Goal: Information Seeking & Learning: Learn about a topic

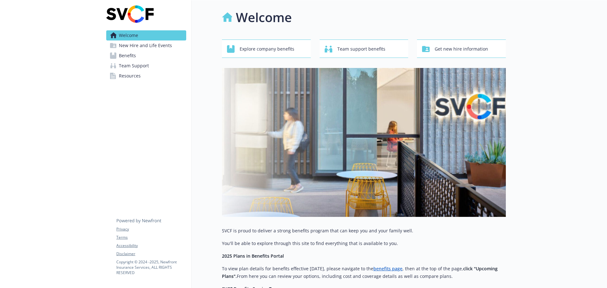
click at [166, 47] on span "New Hire and Life Events" at bounding box center [145, 45] width 53 height 10
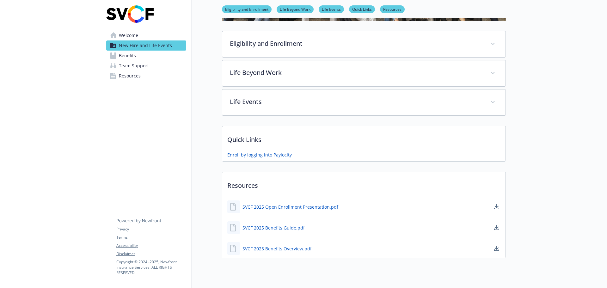
scroll to position [95, 0]
